Goal: Task Accomplishment & Management: Manage account settings

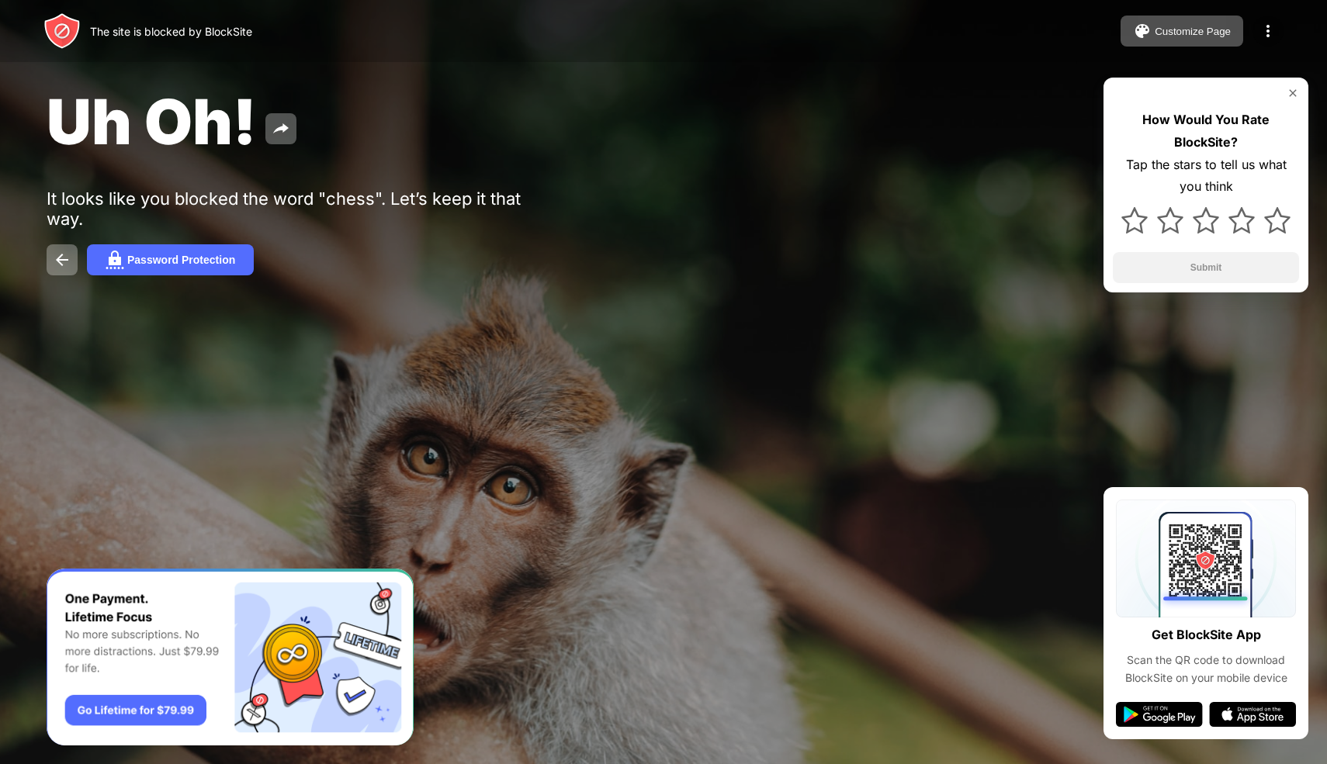
click at [1261, 26] on img at bounding box center [1268, 31] width 19 height 19
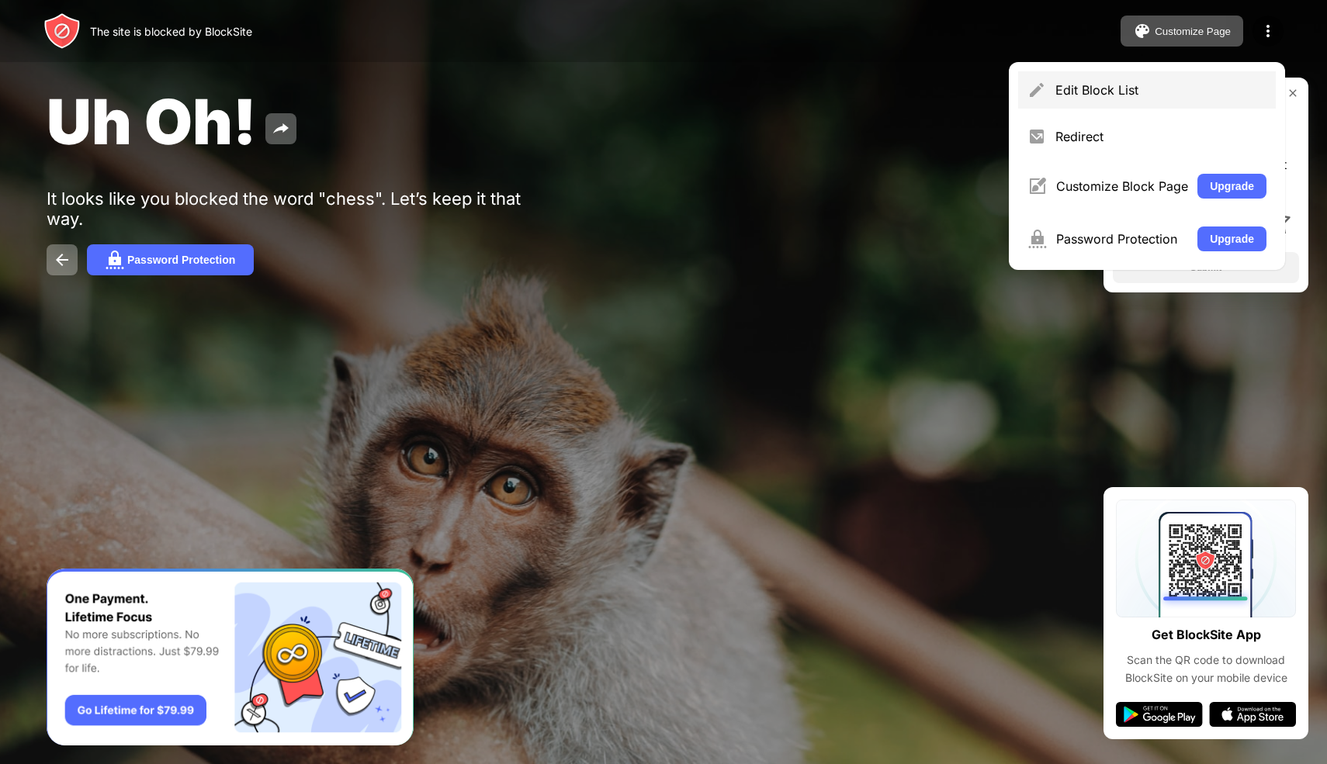
click at [1156, 78] on div "Edit Block List" at bounding box center [1147, 89] width 258 height 37
